Goal: Find specific page/section: Find specific page/section

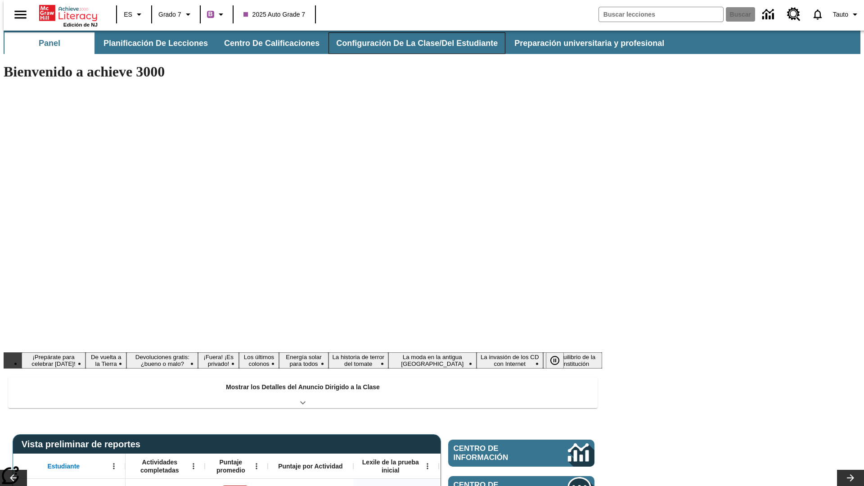
click at [407, 43] on button "Configuración de la clase/del estudiante" at bounding box center [416, 43] width 177 height 22
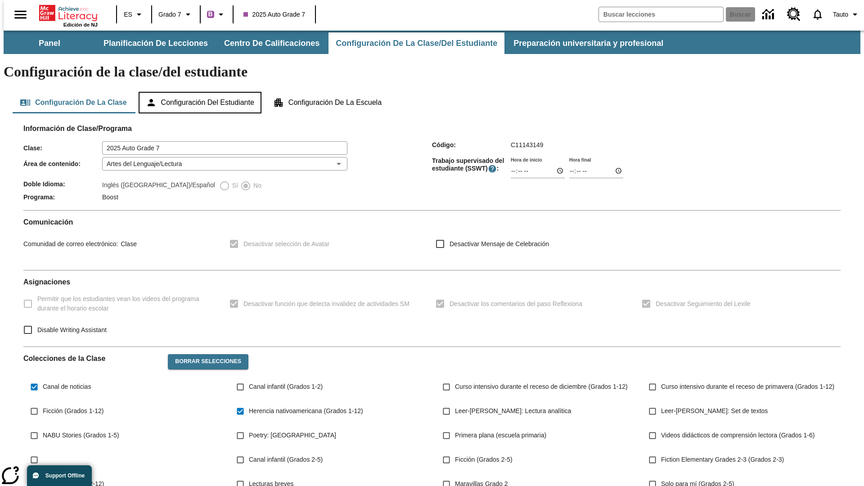
click at [201, 92] on button "Configuración del estudiante" at bounding box center [200, 103] width 123 height 22
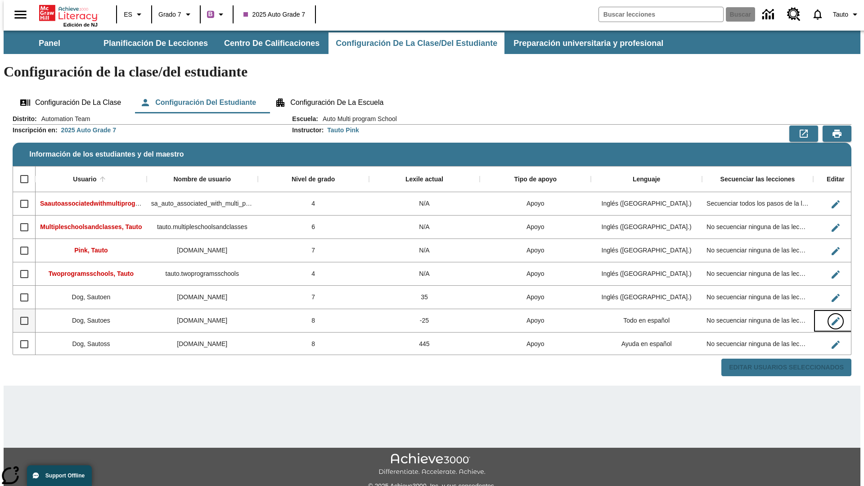
click at [831, 317] on icon "Editar Usuario" at bounding box center [835, 321] width 8 height 8
